Goal: Task Accomplishment & Management: Use online tool/utility

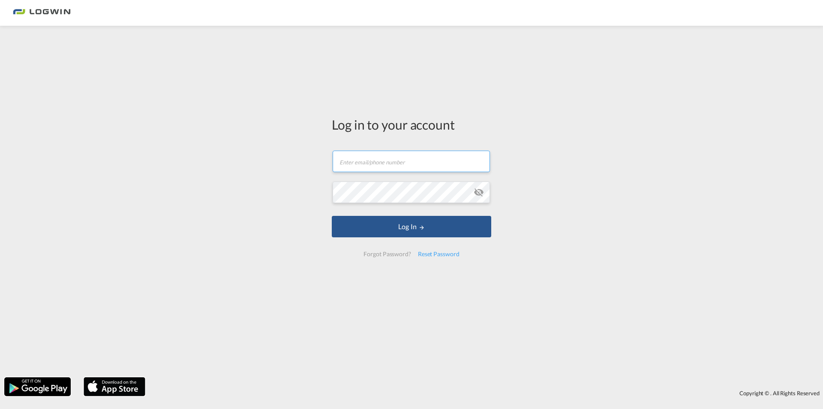
click at [356, 161] on input "text" at bounding box center [411, 160] width 157 height 21
paste input "Logwin25*"
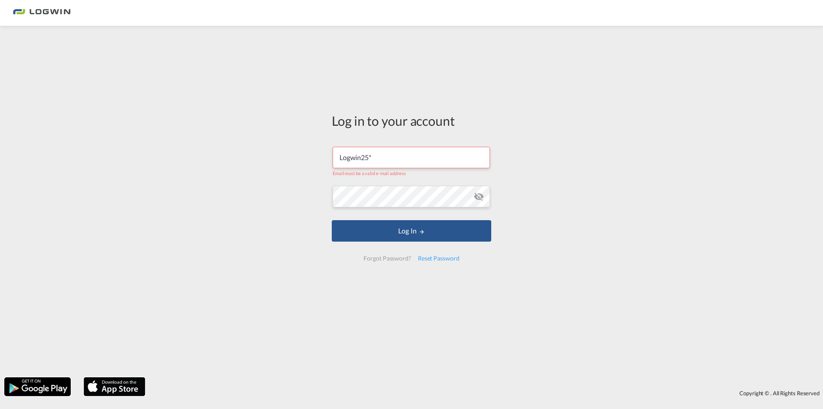
drag, startPoint x: 399, startPoint y: 157, endPoint x: 279, endPoint y: 156, distance: 119.6
click at [281, 155] on div "Log in to your account Logwin25* Email must be a valid e-mail address Password …" at bounding box center [411, 201] width 823 height 343
paste input "[PERSON_NAME][EMAIL_ADDRESS][DOMAIN_NAME]"
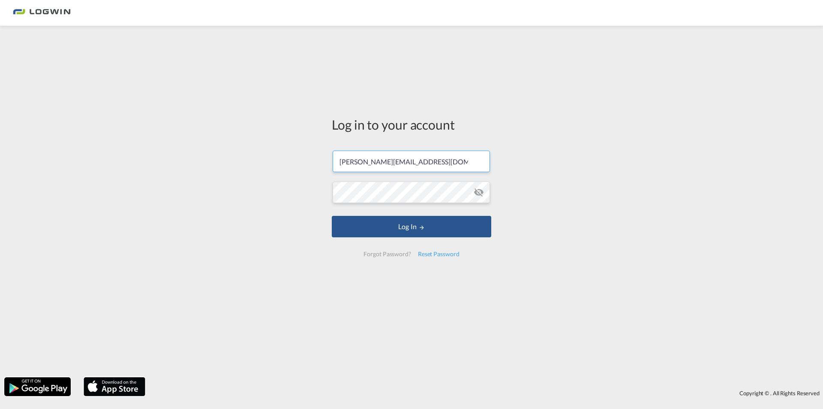
type input "[PERSON_NAME][EMAIL_ADDRESS][DOMAIN_NAME]"
click at [387, 222] on button "Log In" at bounding box center [411, 226] width 159 height 21
